Goal: Information Seeking & Learning: Learn about a topic

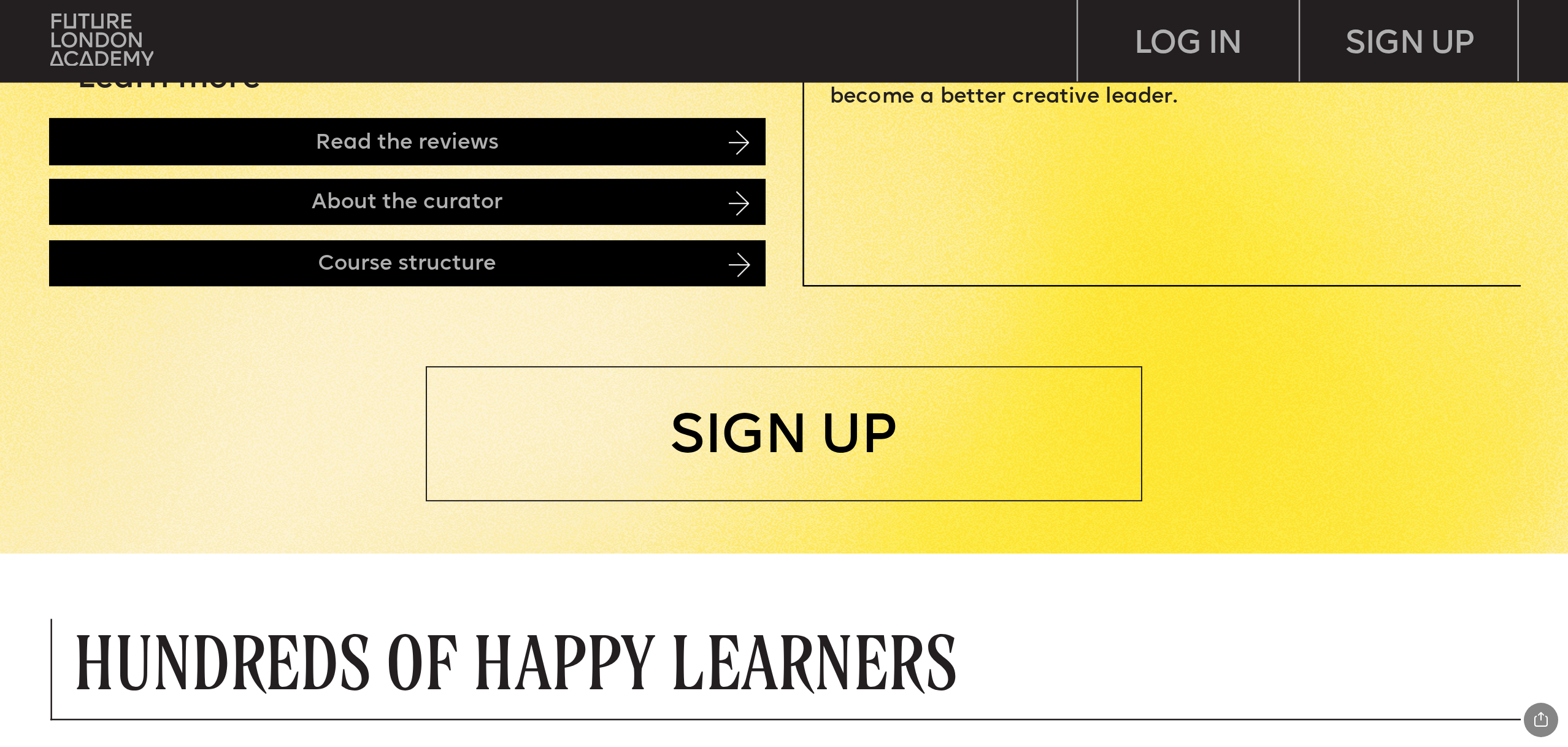
scroll to position [844, 0]
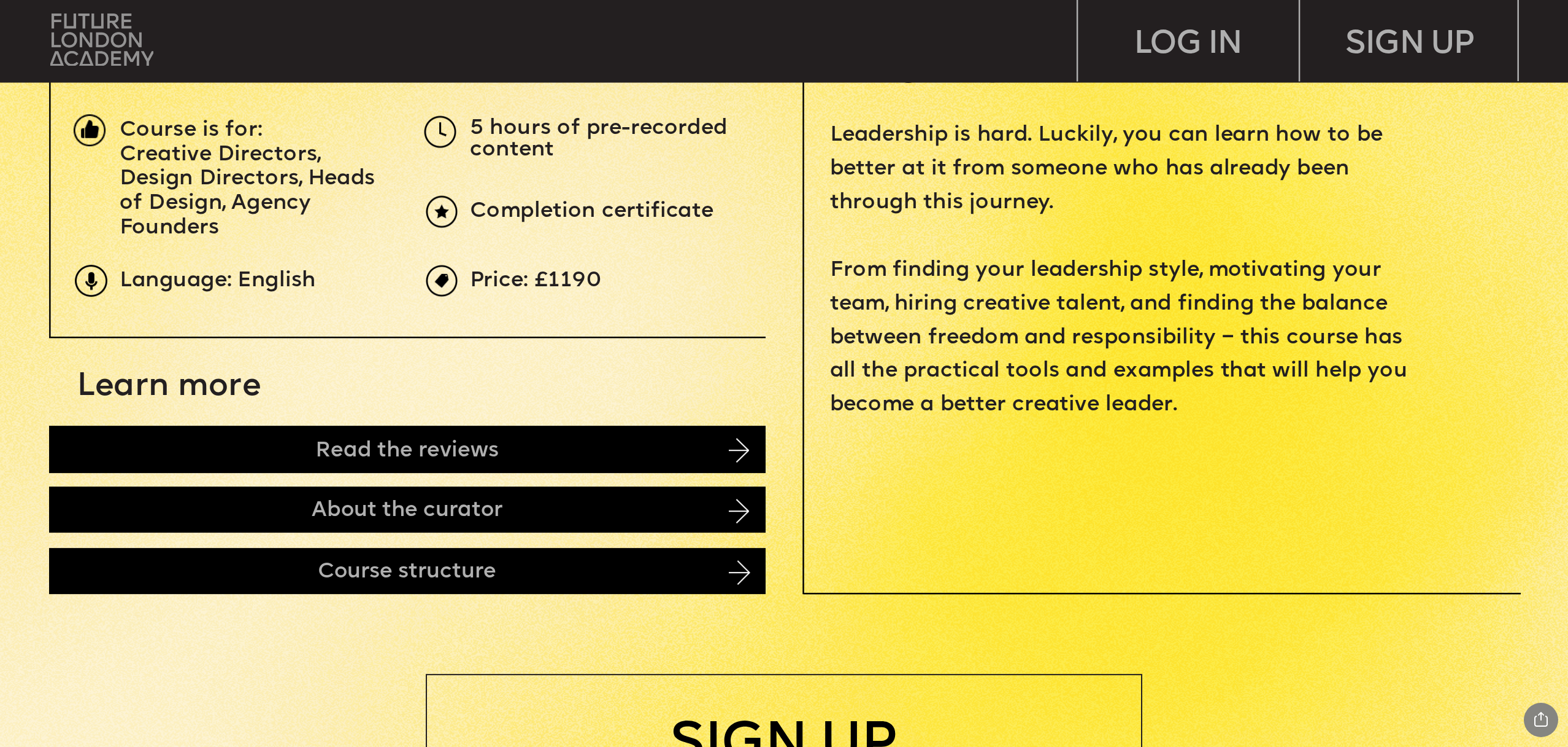
click at [118, 36] on img at bounding box center [102, 40] width 103 height 52
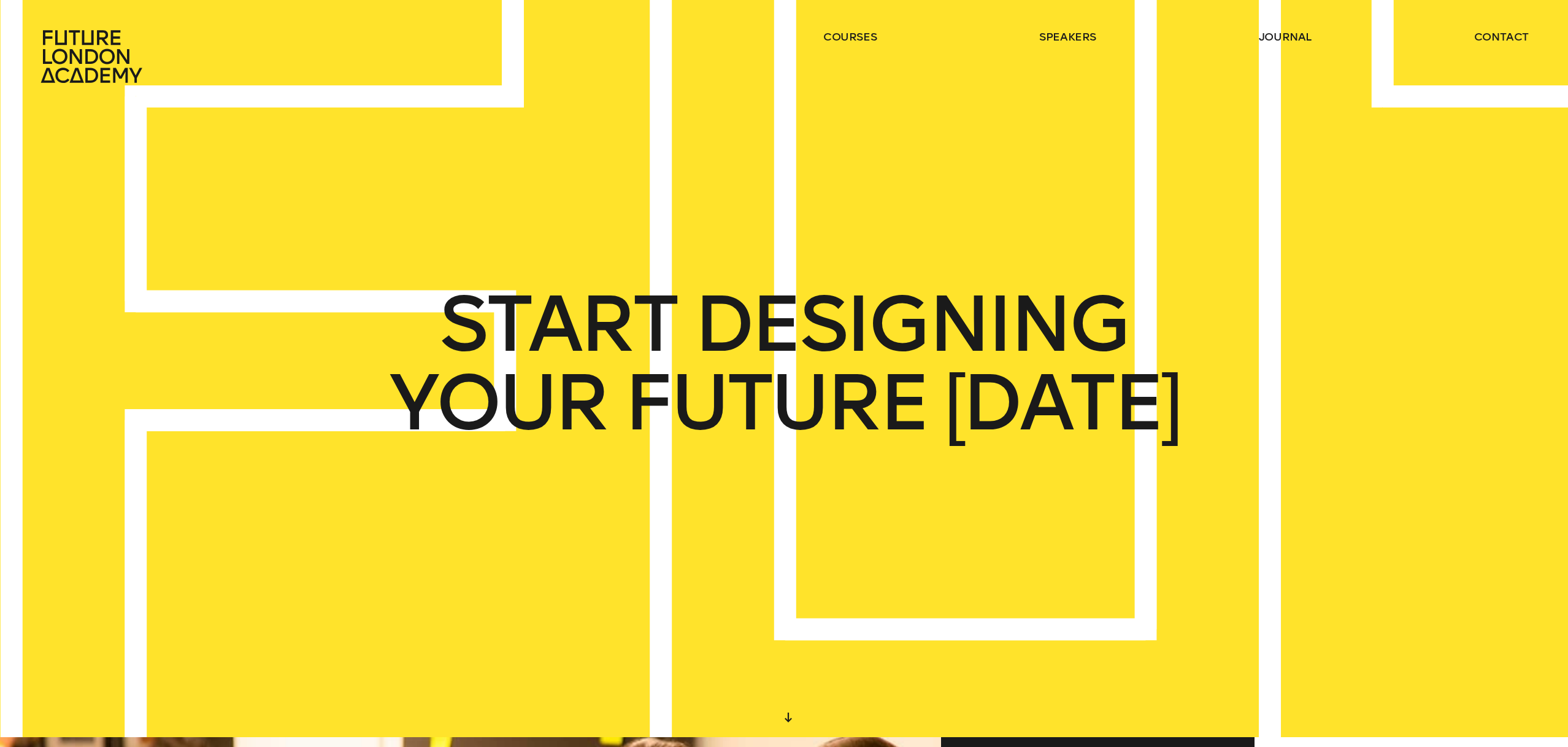
scroll to position [11, 0]
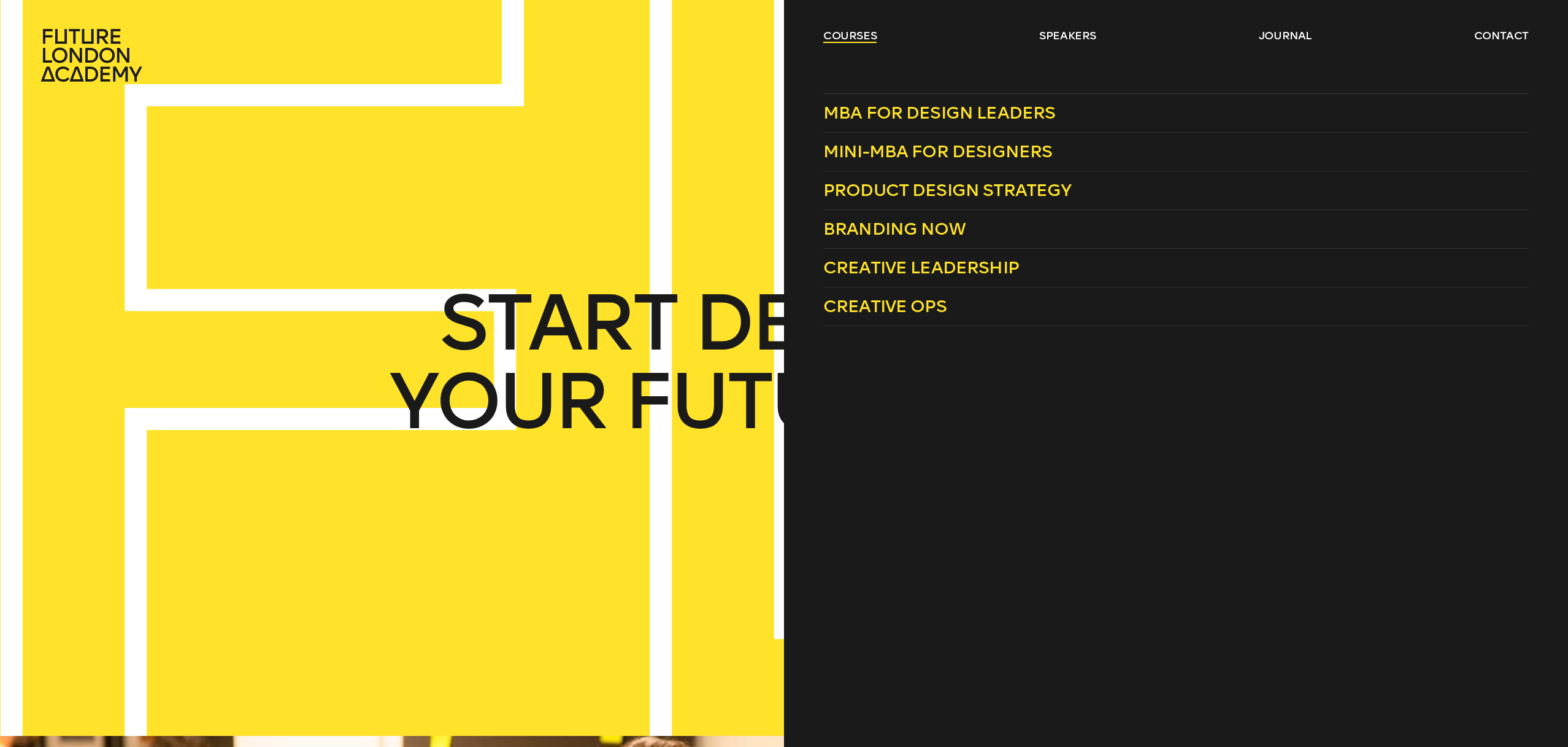
click at [852, 36] on link "courses" at bounding box center [850, 36] width 54 height 15
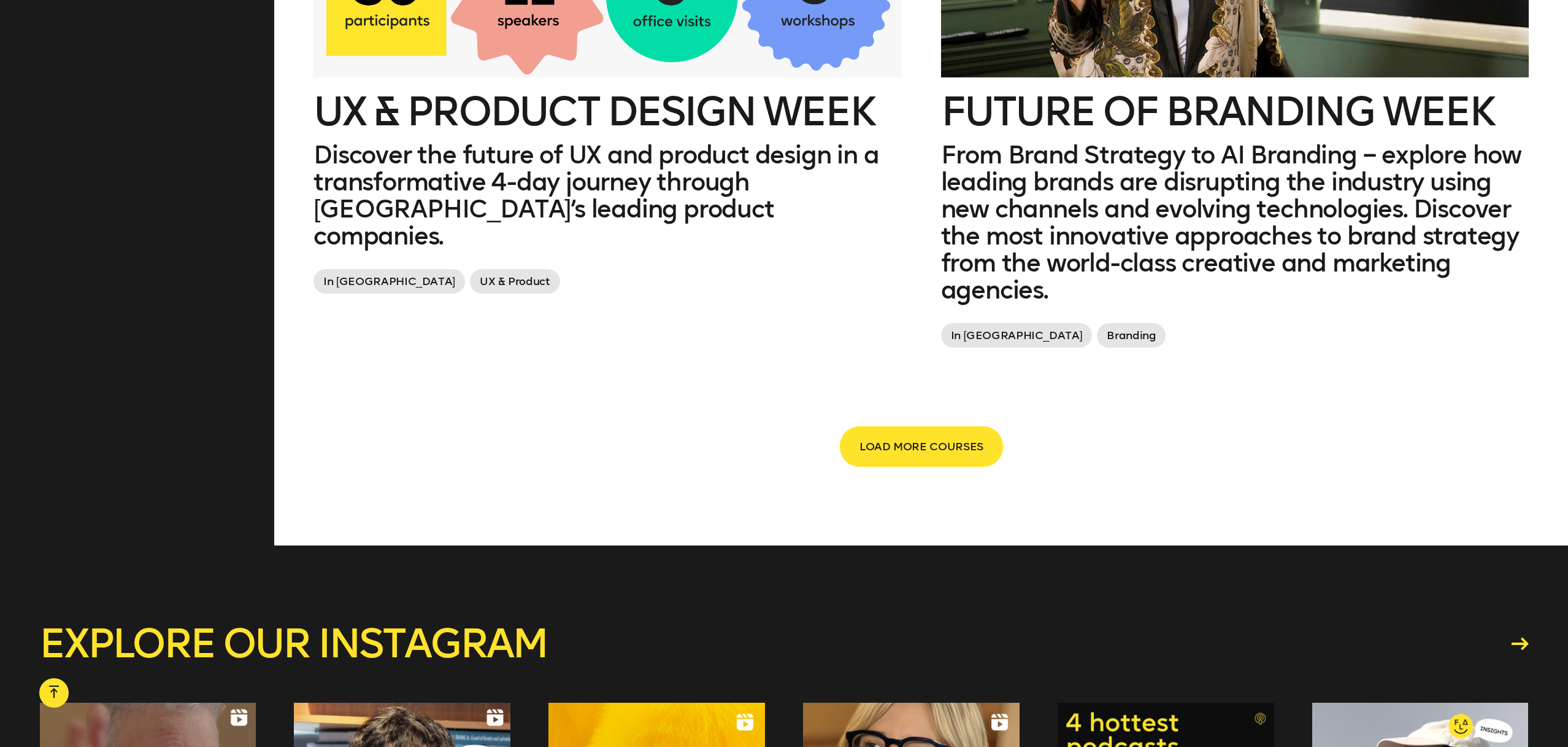
scroll to position [2802, 0]
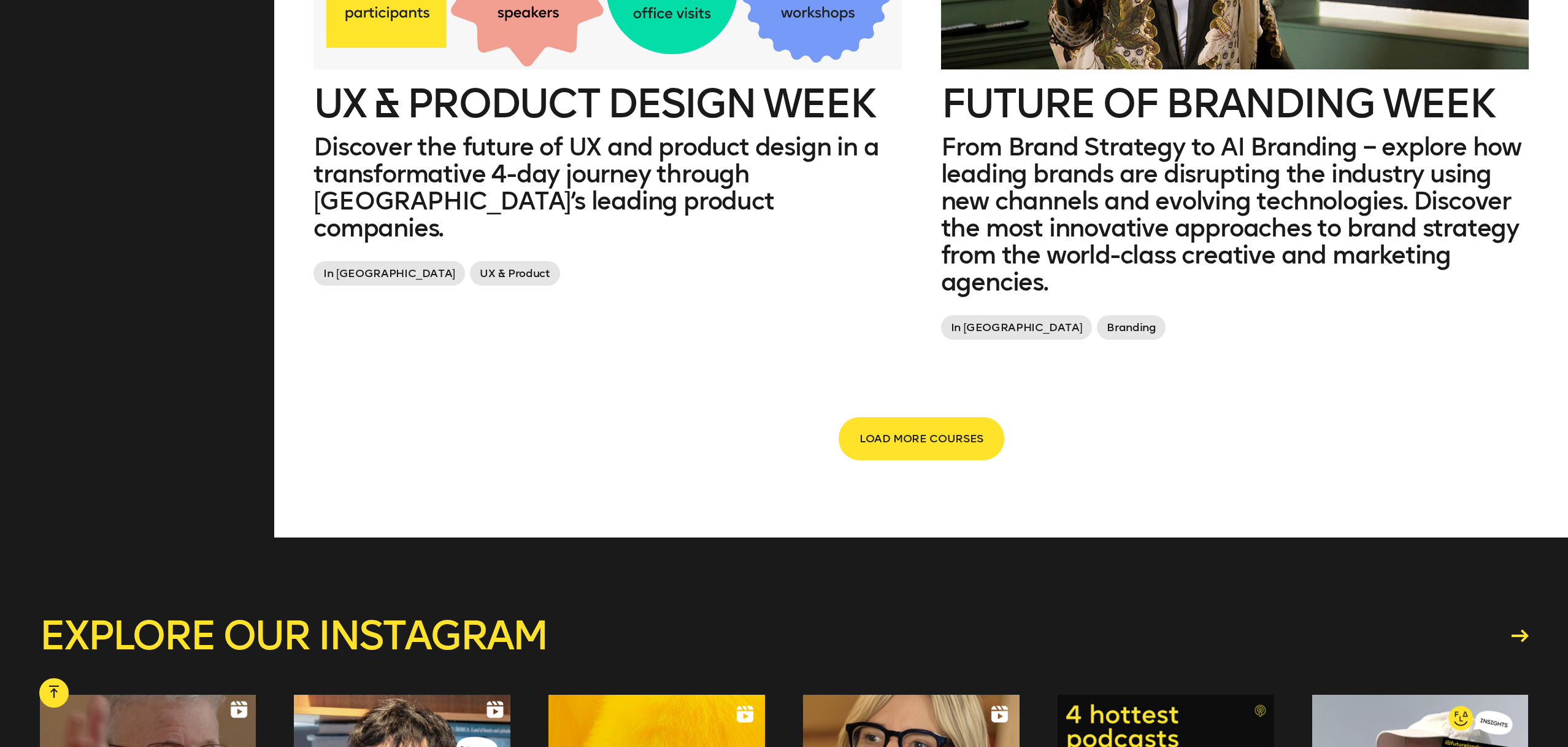
click at [873, 428] on button "LOAD MORE COURSES" at bounding box center [922, 438] width 163 height 41
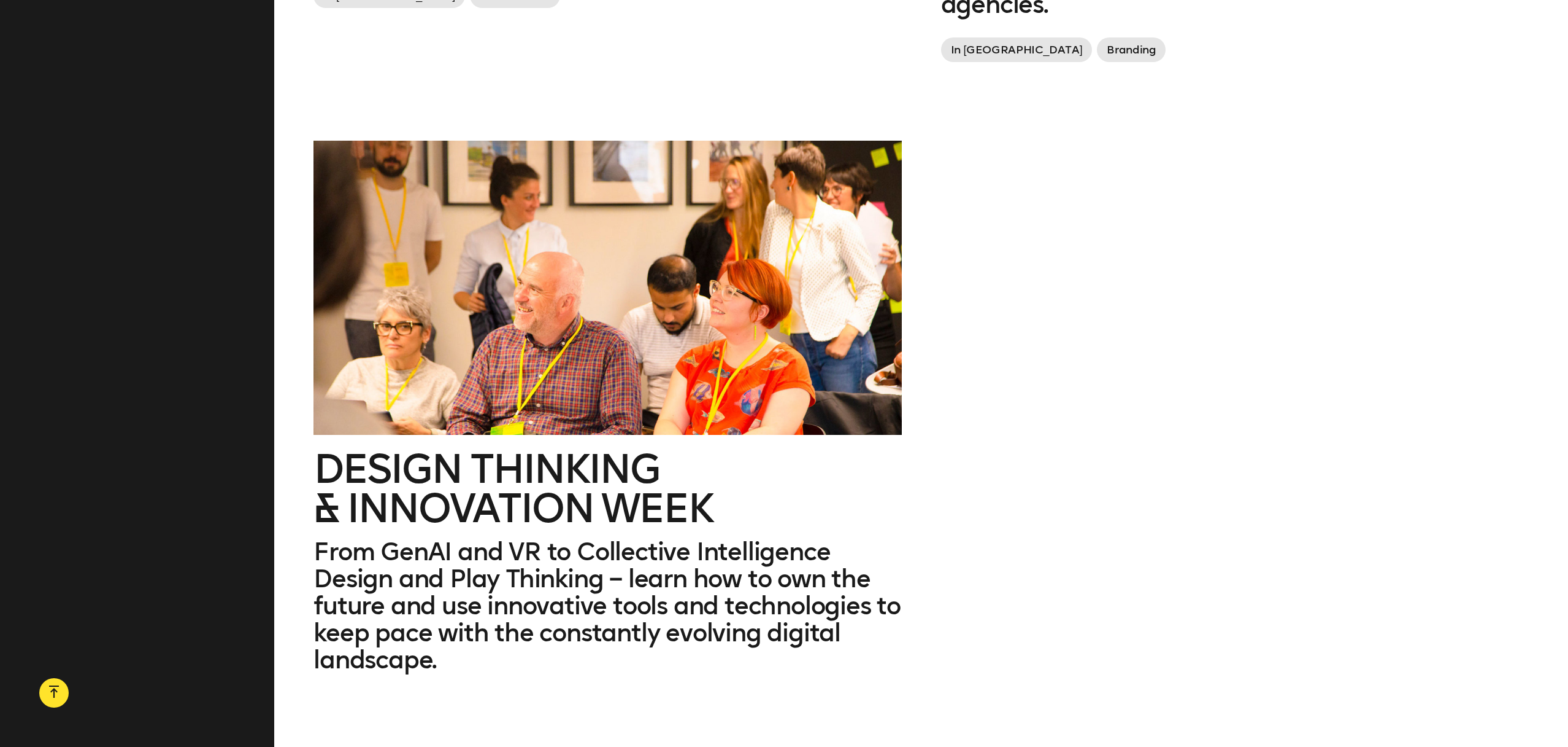
scroll to position [3081, 0]
click at [478, 448] on h2 "Design Thinking & innovation Week" at bounding box center [607, 487] width 589 height 78
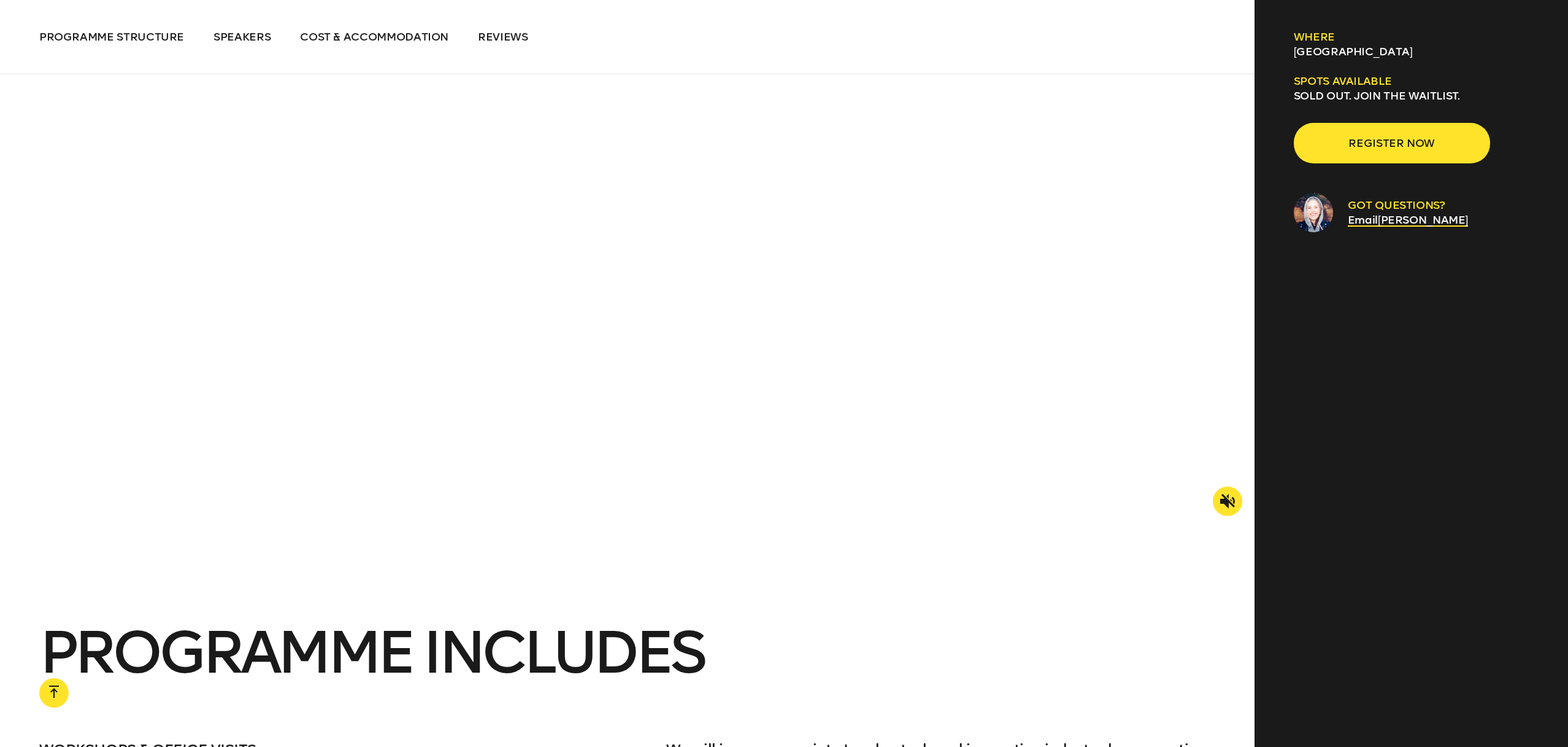
scroll to position [1971, 0]
